Goal: Complete application form

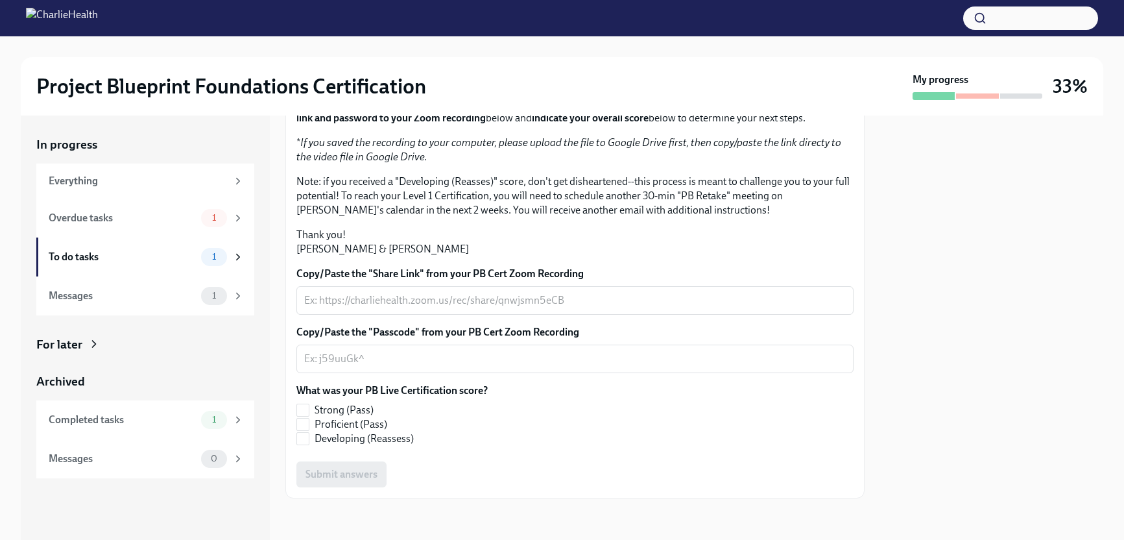
scroll to position [274, 0]
click at [311, 424] on label "Proficient (Pass)" at bounding box center [386, 424] width 181 height 14
click at [309, 424] on input "Proficient (Pass)" at bounding box center [303, 424] width 12 height 12
checkbox input "true"
click at [446, 340] on div "Copy/Paste the "Passcode" from your PB Cert Zoom Recording x ​" at bounding box center [574, 349] width 557 height 48
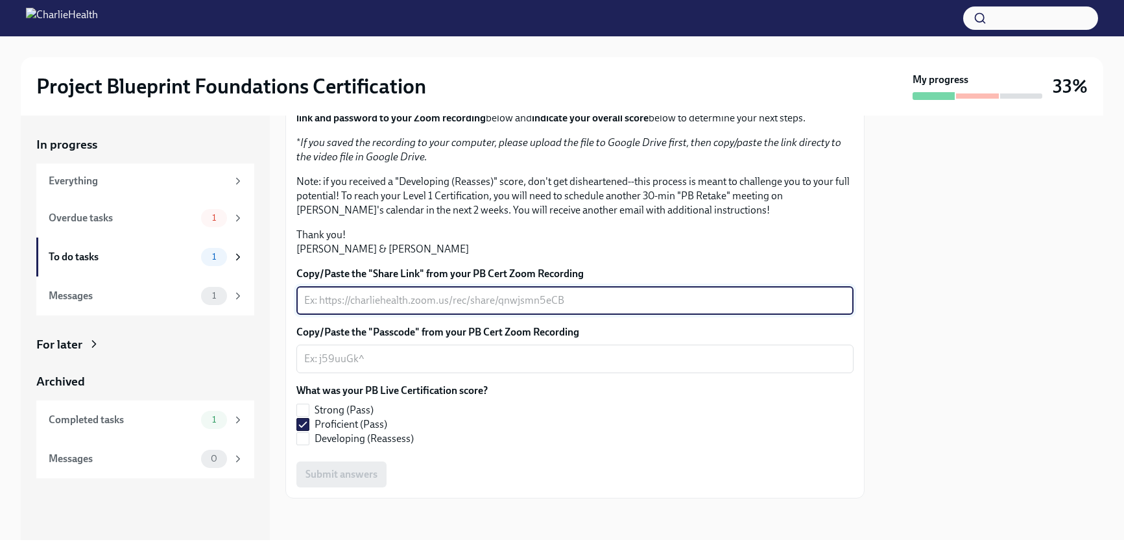
click at [427, 296] on textarea "Copy/Paste the "Share Link" from your PB Cert Zoom Recording" at bounding box center [575, 301] width 542 height 16
paste textarea "[URL][DOMAIN_NAME]"
type textarea "[URL][DOMAIN_NAME]"
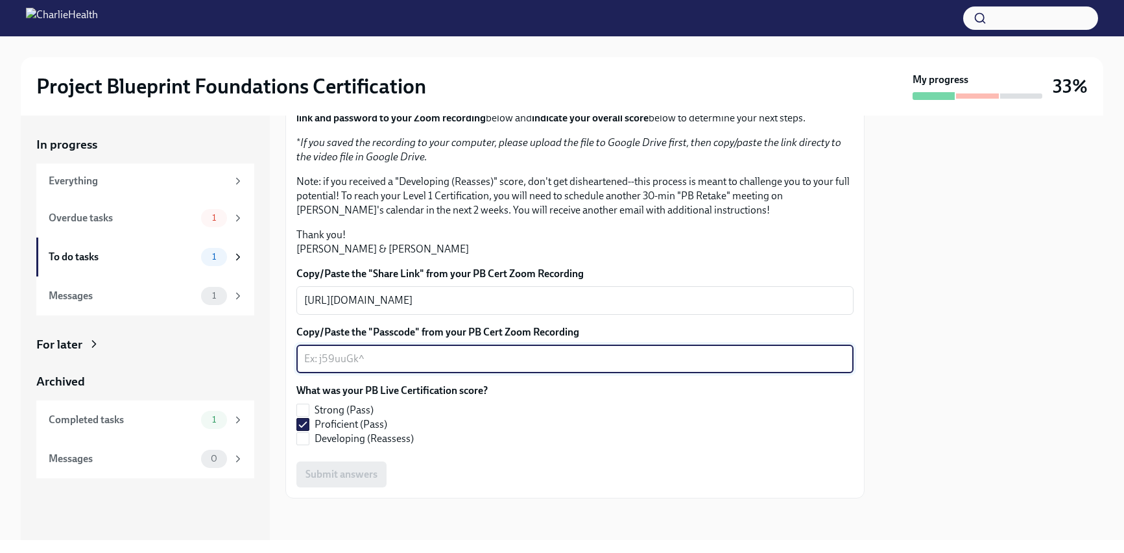
click at [535, 354] on textarea "Copy/Paste the "Passcode" from your PB Cert Zoom Recording" at bounding box center [575, 359] width 542 height 16
type textarea "n/a"
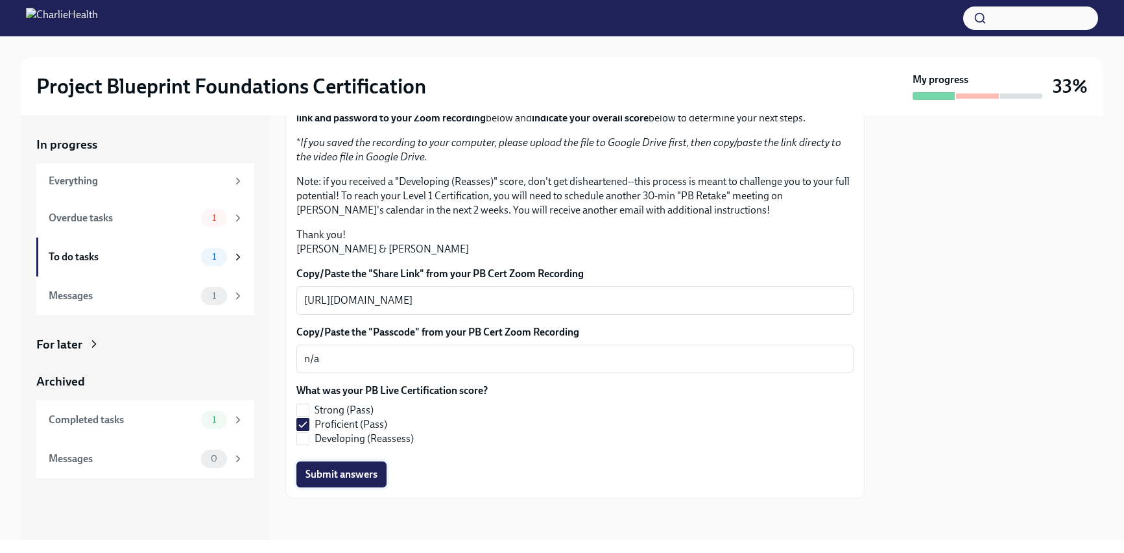
click at [320, 480] on span "Submit answers" at bounding box center [342, 474] width 72 height 13
